Goal: Task Accomplishment & Management: Use online tool/utility

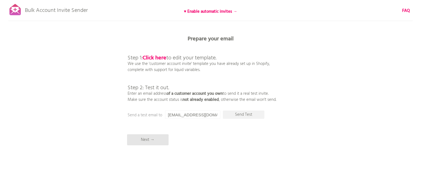
scroll to position [1, 0]
click at [189, 115] on input "[EMAIL_ADDRESS][DOMAIN_NAME]" at bounding box center [192, 115] width 55 height 8
click at [202, 137] on div "Bulk Account Invite Sender ♥ Enable automatic invites → FAQ Synced all customer…" at bounding box center [210, 96] width 421 height 194
click at [232, 116] on p "Send Test" at bounding box center [243, 115] width 41 height 8
click at [181, 115] on input "[EMAIL_ADDRESS][DOMAIN_NAME]" at bounding box center [192, 115] width 55 height 8
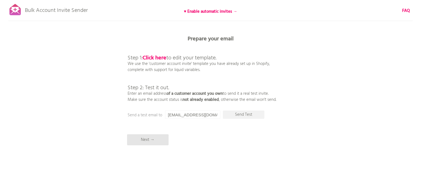
click at [189, 123] on div "Bulk Account Invite Sender ♥ Enable automatic invites → FAQ Synced all customer…" at bounding box center [210, 96] width 421 height 194
click at [241, 113] on p "Send Test" at bounding box center [243, 115] width 41 height 8
click at [185, 116] on input "[EMAIL_ADDRESS][DOMAIN_NAME]" at bounding box center [192, 115] width 55 height 8
type input "[EMAIL_ADDRESS][DOMAIN_NAME]"
click at [242, 115] on p "Send Test" at bounding box center [243, 115] width 41 height 8
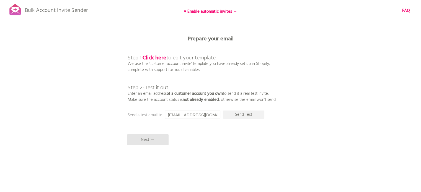
scroll to position [0, 0]
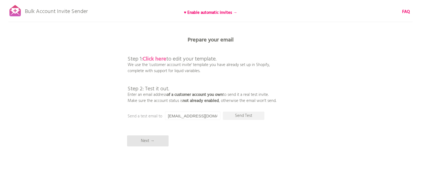
click at [159, 59] on b "Click here" at bounding box center [154, 59] width 24 height 9
click at [145, 144] on p "Next →" at bounding box center [147, 141] width 41 height 11
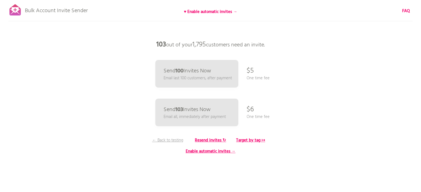
scroll to position [0, 0]
